Goal: Find specific page/section: Find specific page/section

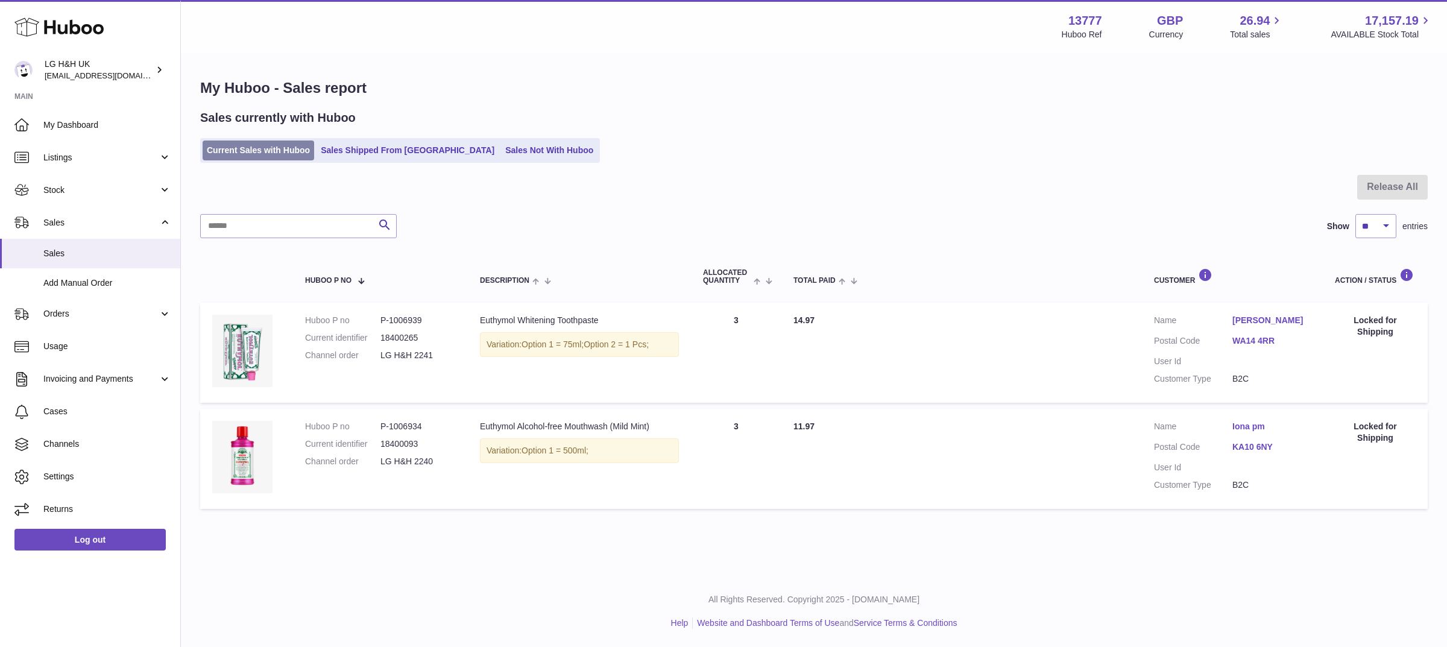
click at [244, 152] on link "Current Sales with Huboo" at bounding box center [259, 151] width 112 height 20
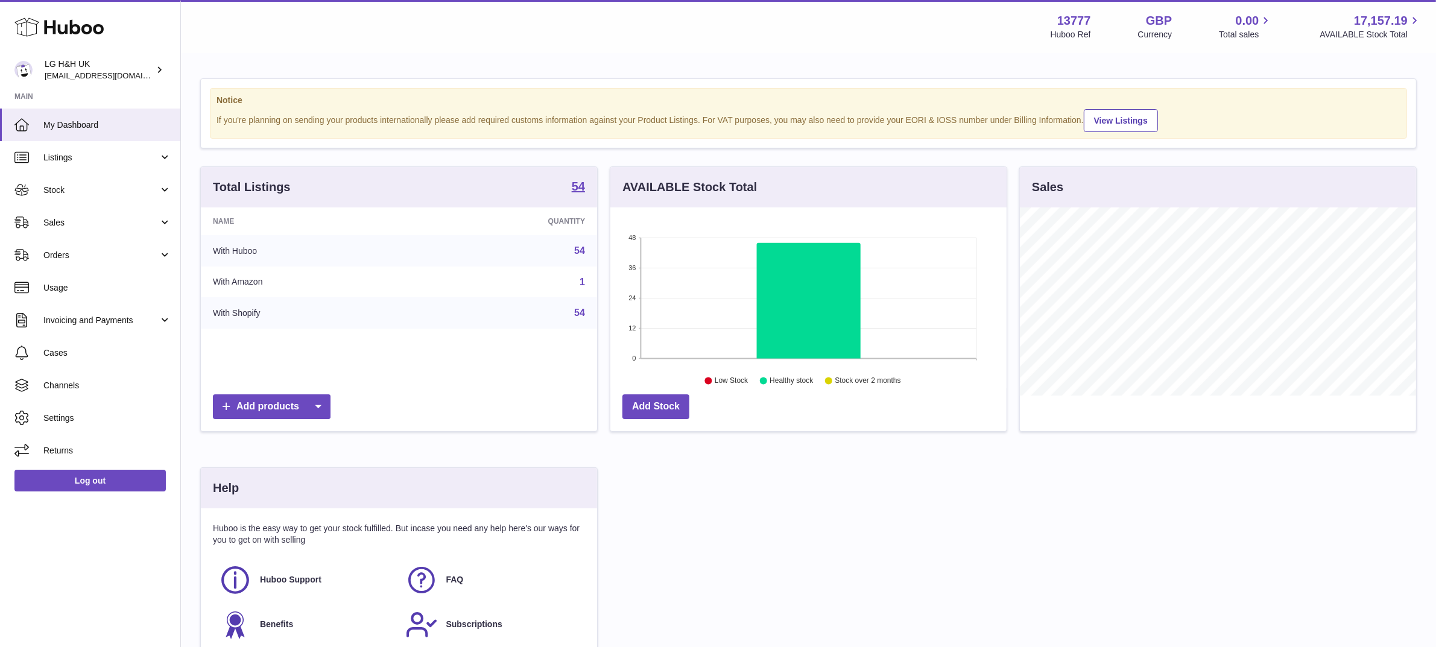
scroll to position [188, 396]
click at [74, 220] on span "Sales" at bounding box center [100, 222] width 115 height 11
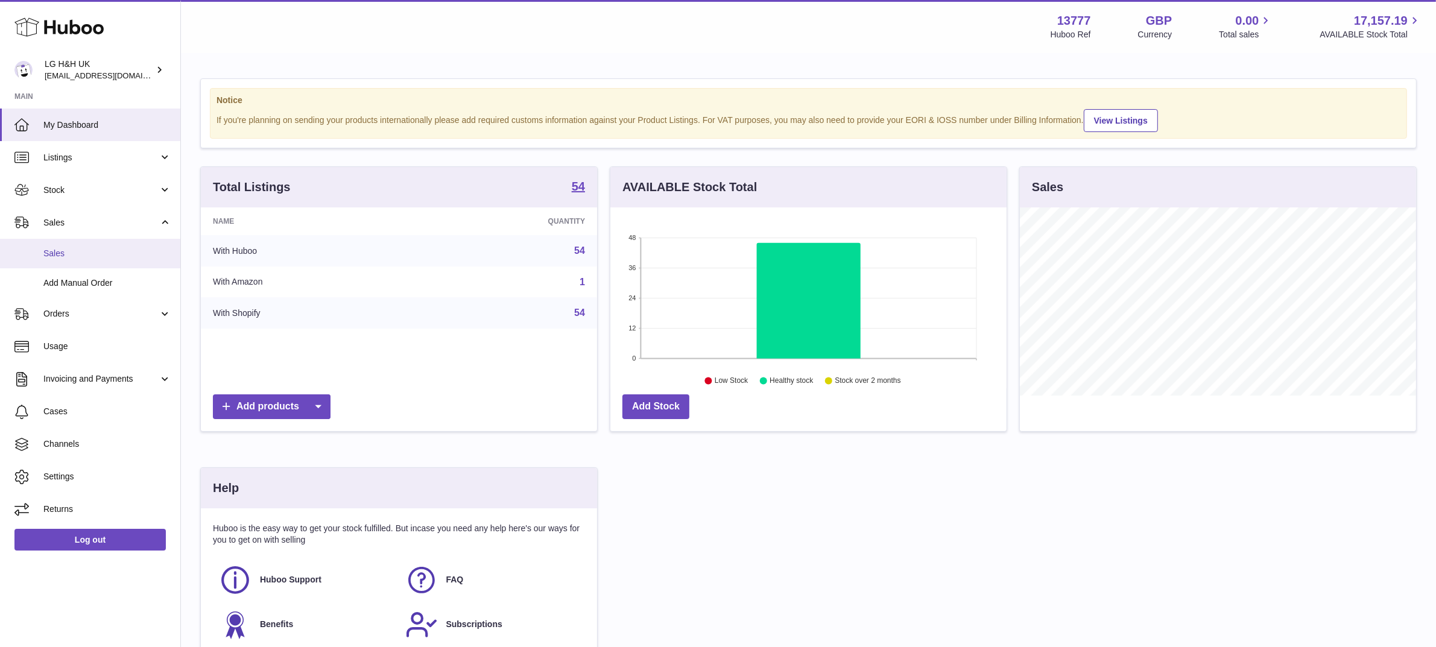
click at [57, 252] on span "Sales" at bounding box center [107, 253] width 128 height 11
